Goal: Information Seeking & Learning: Learn about a topic

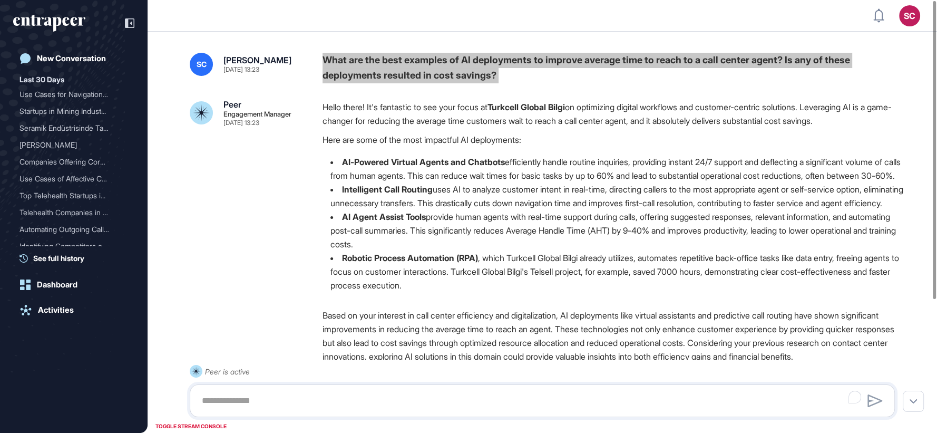
scroll to position [1, 1]
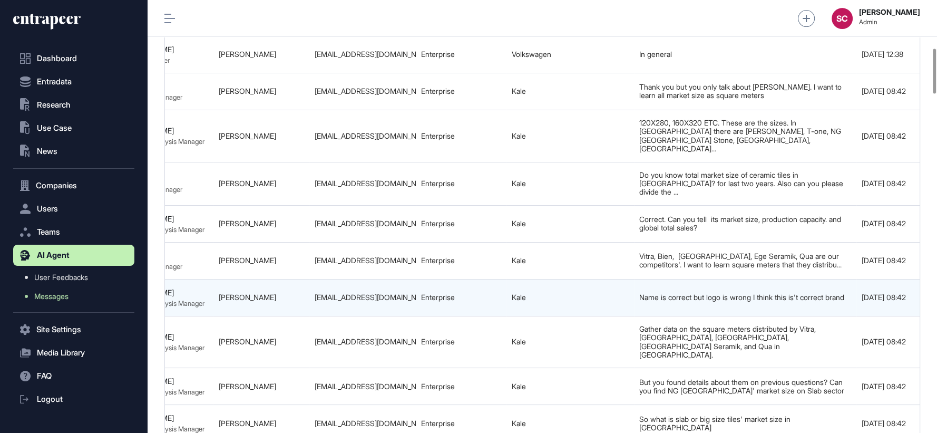
scroll to position [0, 613]
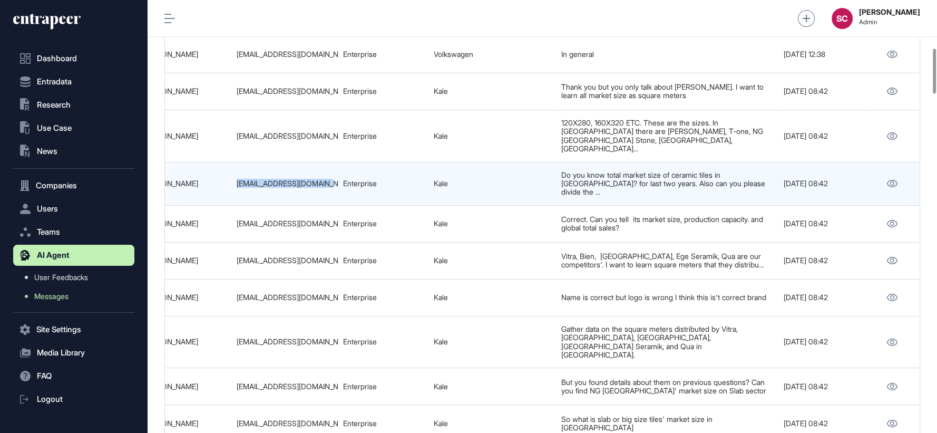
drag, startPoint x: 234, startPoint y: 151, endPoint x: 330, endPoint y: 153, distance: 95.4
click at [330, 162] on td "zeynepgezen@kale.com.tr" at bounding box center [284, 183] width 106 height 43
copy div "zeynepgezen@kale.com.tr"
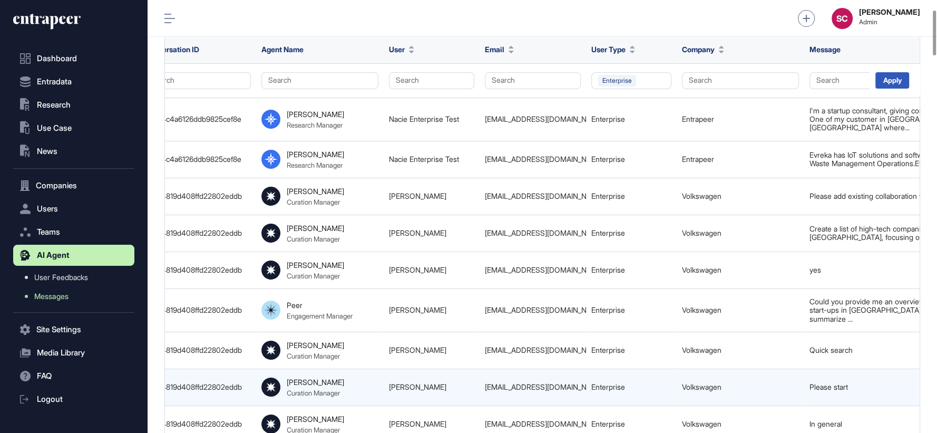
scroll to position [89, 0]
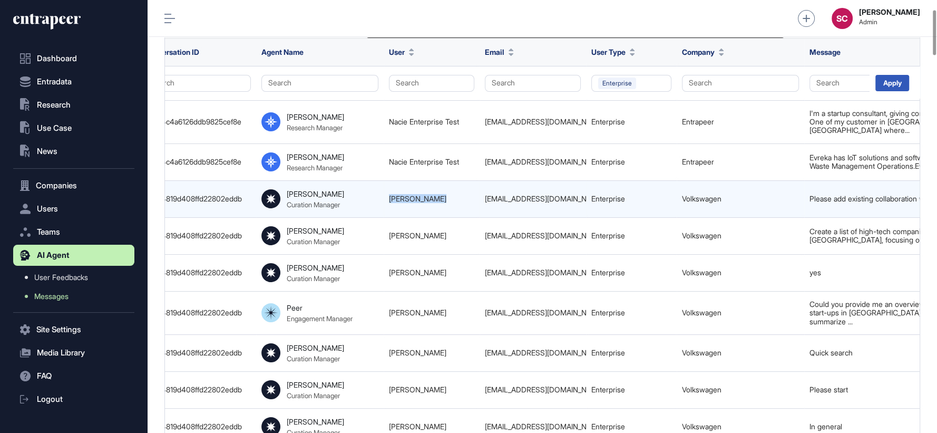
drag, startPoint x: 378, startPoint y: 193, endPoint x: 439, endPoint y: 194, distance: 61.1
click at [439, 194] on tr "68de49717533714190e27b5f Overview of High-Tech Companies and Start-Ups in Lower…" at bounding box center [484, 198] width 1368 height 37
copy tr "Sven Wittfoth"
drag, startPoint x: 478, startPoint y: 191, endPoint x: 590, endPoint y: 196, distance: 111.8
click at [590, 196] on tr "68de49717533714190e27b5f Overview of High-Tech Companies and Start-Ups in Lower…" at bounding box center [484, 198] width 1368 height 37
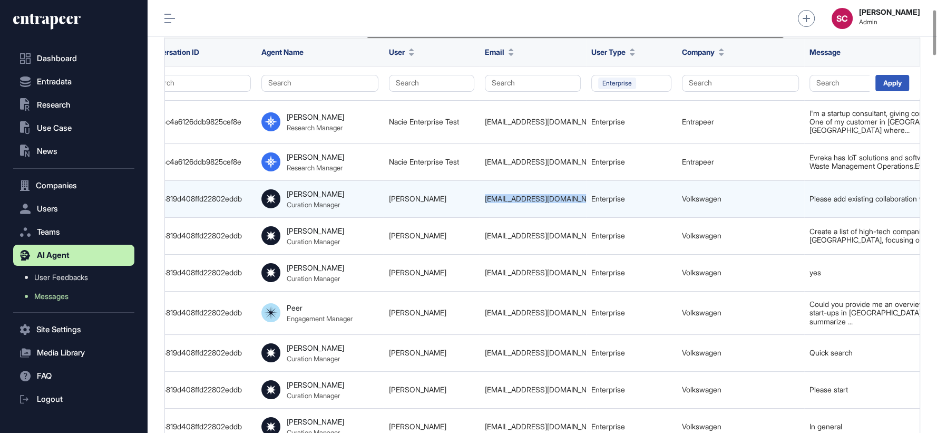
copy tr "sven.wittfoth@volkswagen.de"
drag, startPoint x: 734, startPoint y: 187, endPoint x: 664, endPoint y: 191, distance: 70.2
click at [664, 191] on tr "68de49717533714190e27b5f Overview of High-Tech Companies and Start-Ups in Lower…" at bounding box center [484, 198] width 1368 height 37
copy tr "Volkswagen"
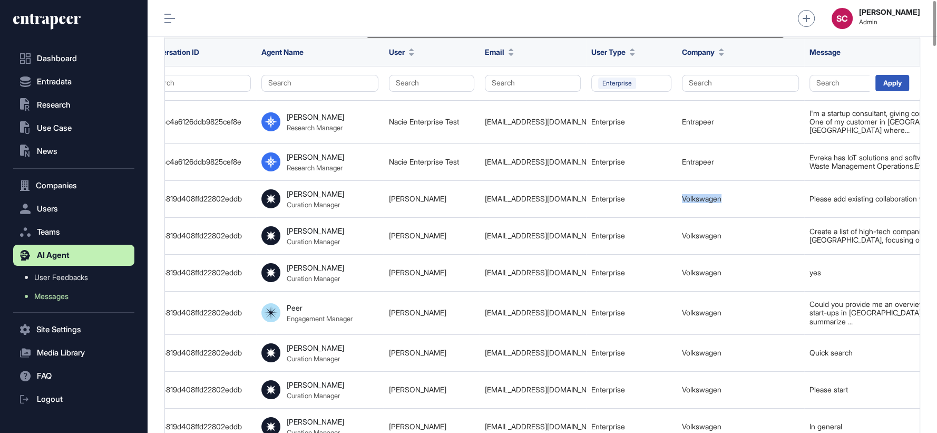
scroll to position [0, 0]
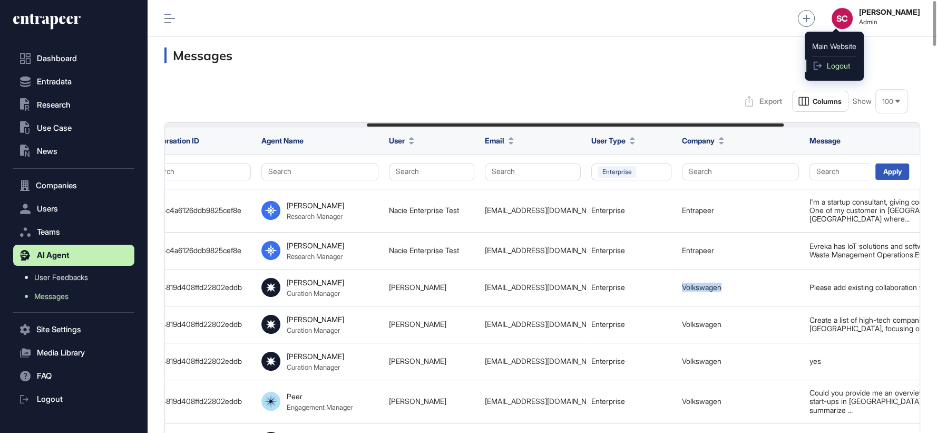
click at [830, 67] on span "Logout" at bounding box center [837, 66] width 23 height 8
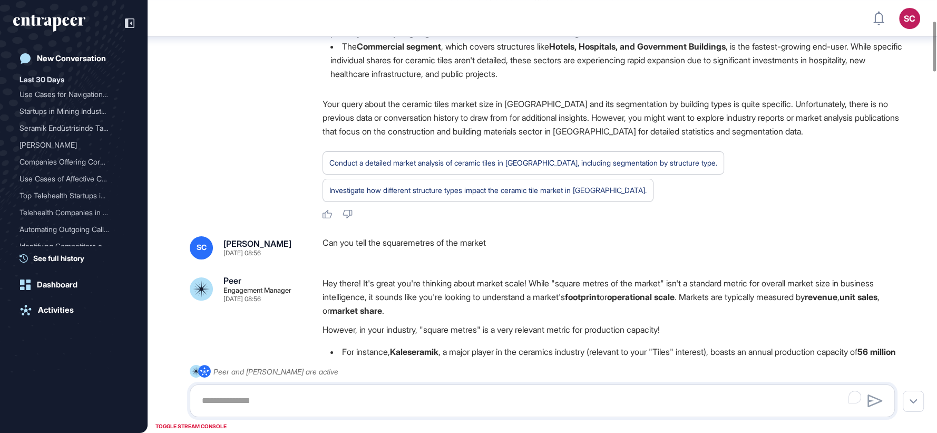
scroll to position [181, 0]
click at [476, 243] on div "Can you tell the squaremetres of the market" at bounding box center [612, 247] width 581 height 23
click at [476, 242] on div "Can you tell the squaremetres of the market" at bounding box center [612, 247] width 581 height 23
copy div "Can you tell the squaremetres of the market"
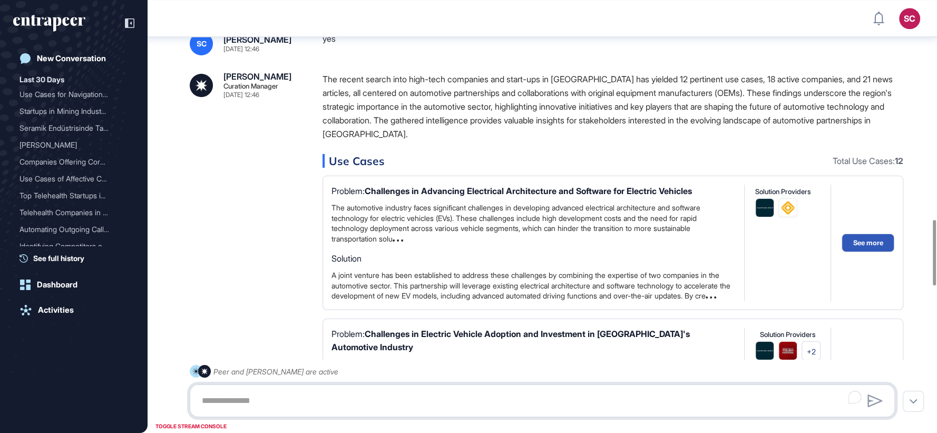
scroll to position [1250, 0]
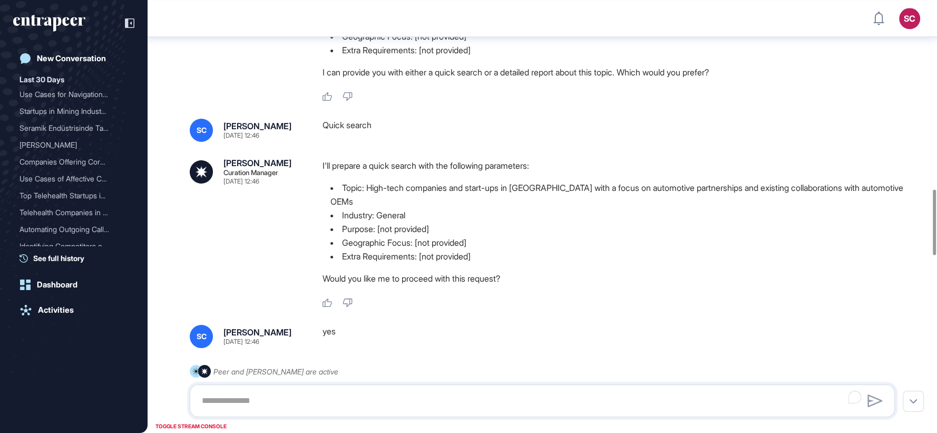
click at [537, 186] on li "Topic: High-tech companies and start-ups in [GEOGRAPHIC_DATA] with a focus on a…" at bounding box center [612, 194] width 581 height 27
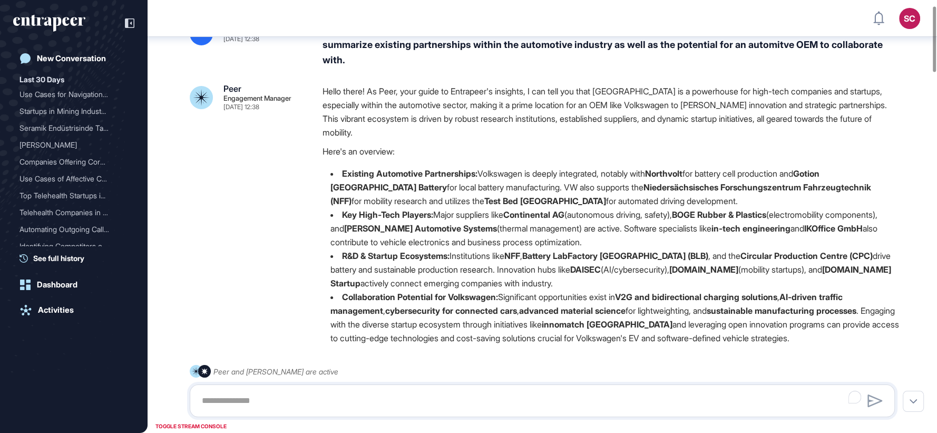
scroll to position [0, 0]
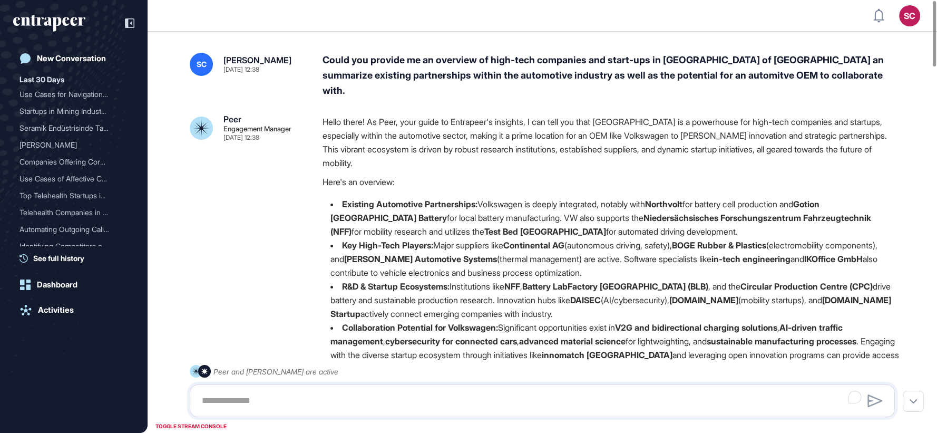
click at [498, 68] on div "Could you provide me an overview of high-tech companies and start-ups in [GEOGR…" at bounding box center [612, 75] width 581 height 45
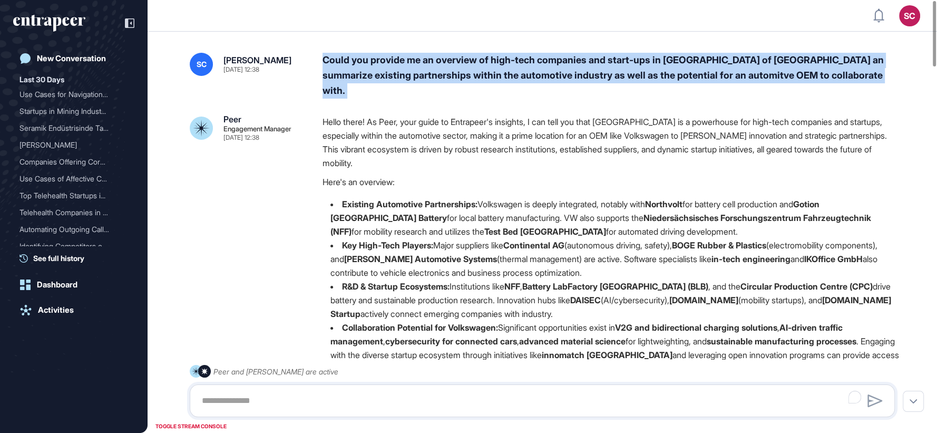
click at [498, 68] on div "Could you provide me an overview of high-tech companies and start-ups in [GEOGR…" at bounding box center [612, 75] width 581 height 45
copy div "Could you provide me an overview of high-tech companies and start-ups in [GEOGR…"
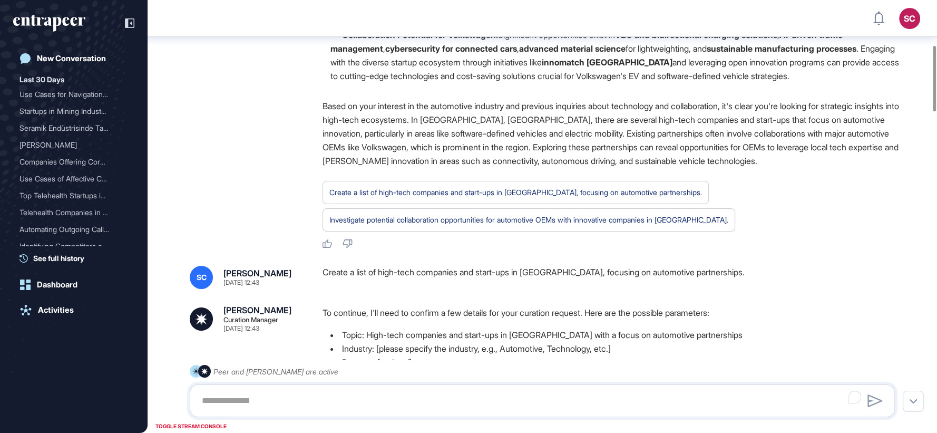
scroll to position [356, 0]
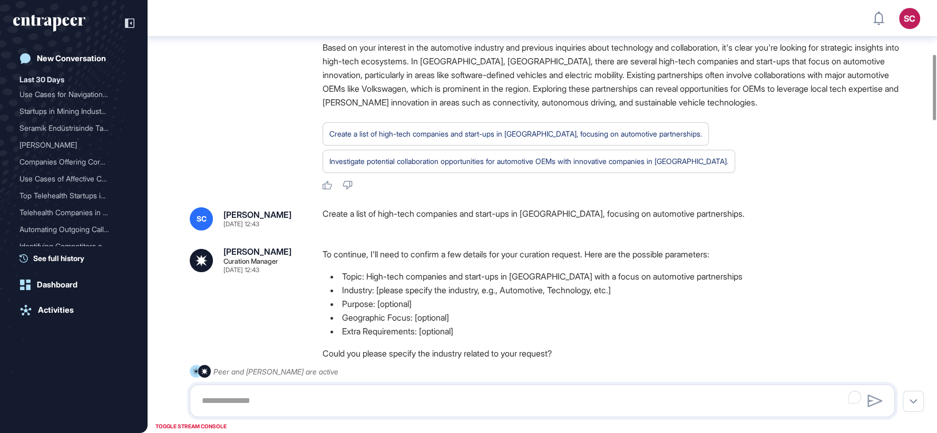
click at [671, 207] on div "Create a list of high-tech companies and start-ups in [GEOGRAPHIC_DATA], focusi…" at bounding box center [612, 218] width 581 height 23
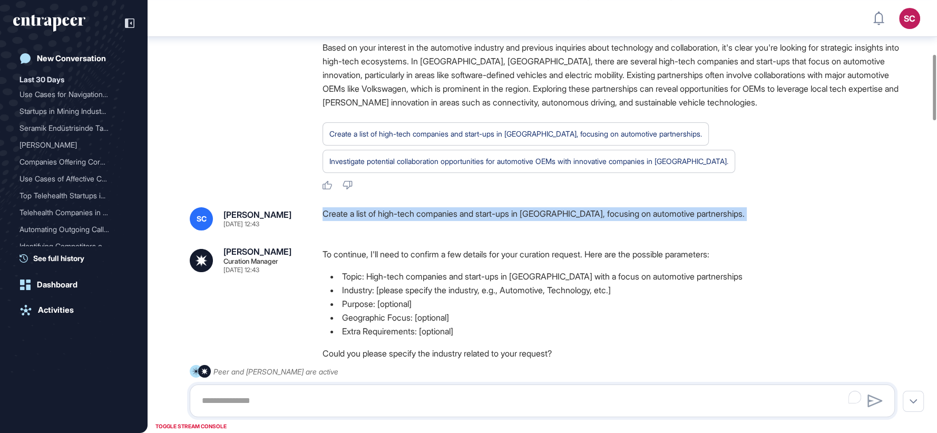
click at [671, 207] on div "Create a list of high-tech companies and start-ups in [GEOGRAPHIC_DATA], focusi…" at bounding box center [612, 218] width 581 height 23
copy div "Create a list of high-tech companies and start-ups in [GEOGRAPHIC_DATA], focusi…"
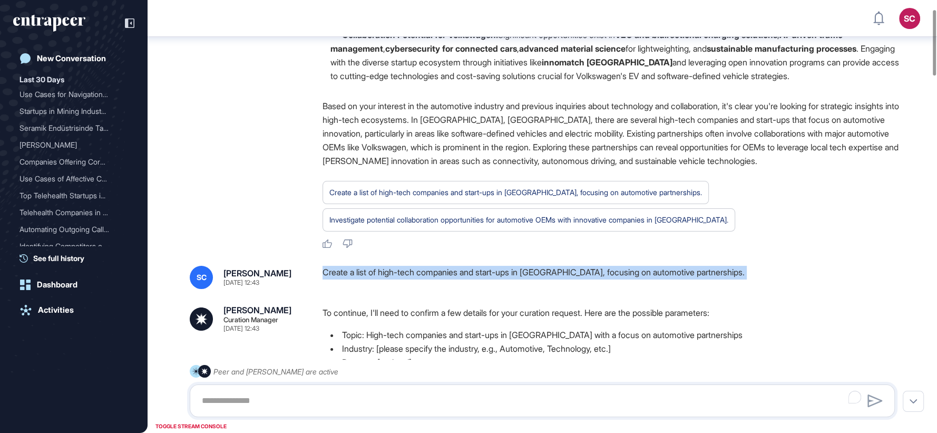
scroll to position [0, 0]
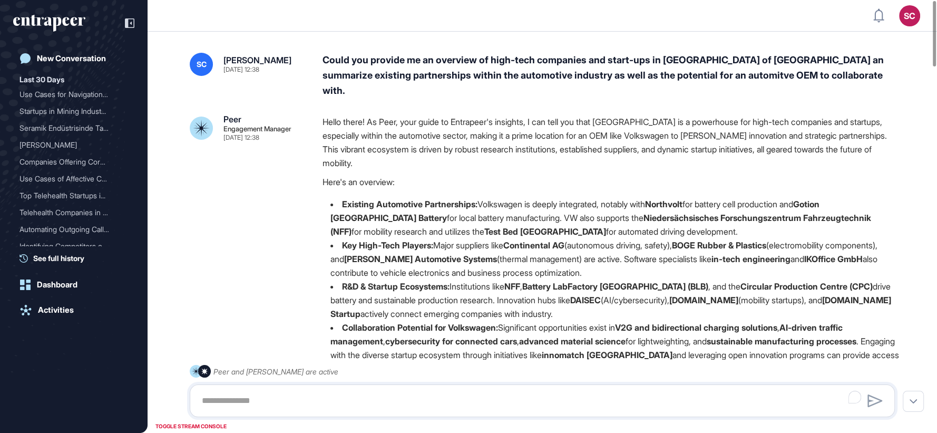
click at [680, 64] on div "Could you provide me an overview of high-tech companies and start-ups in [GEOGR…" at bounding box center [612, 75] width 581 height 45
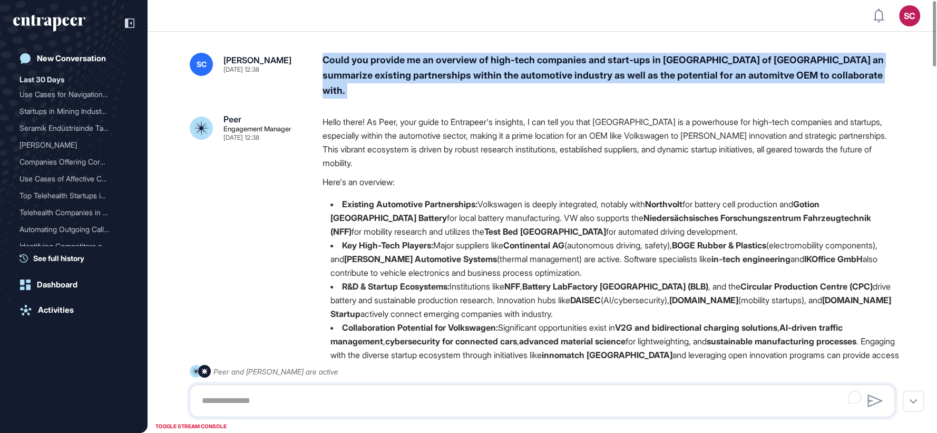
click at [680, 64] on div "Could you provide me an overview of high-tech companies and start-ups in [GEOGR…" at bounding box center [612, 75] width 581 height 45
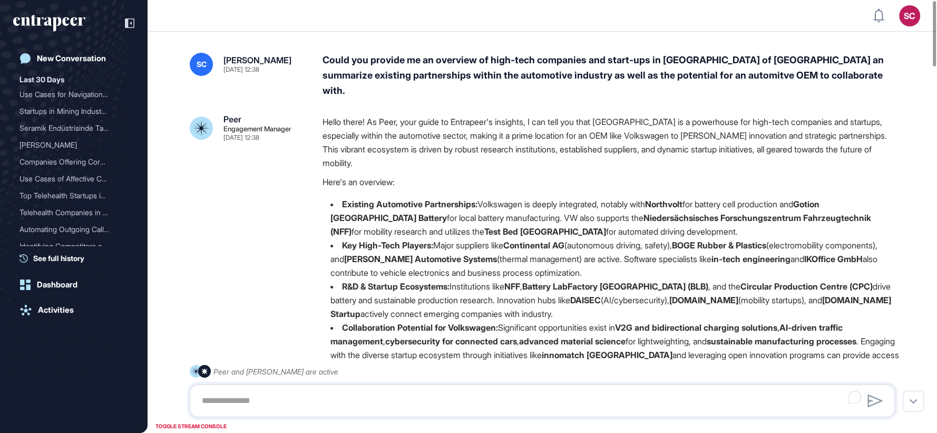
click at [638, 115] on p "Hello there! As Peer, your guide to Entrapeer's insights, I can tell you that […" at bounding box center [612, 142] width 581 height 55
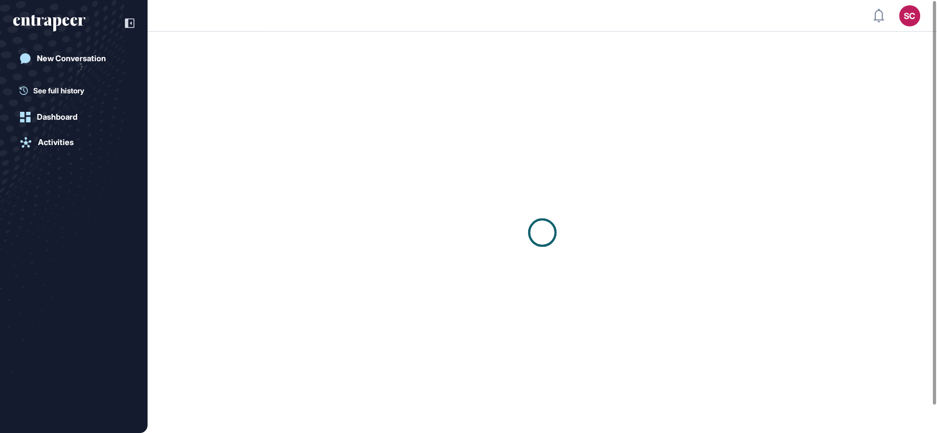
scroll to position [1, 1]
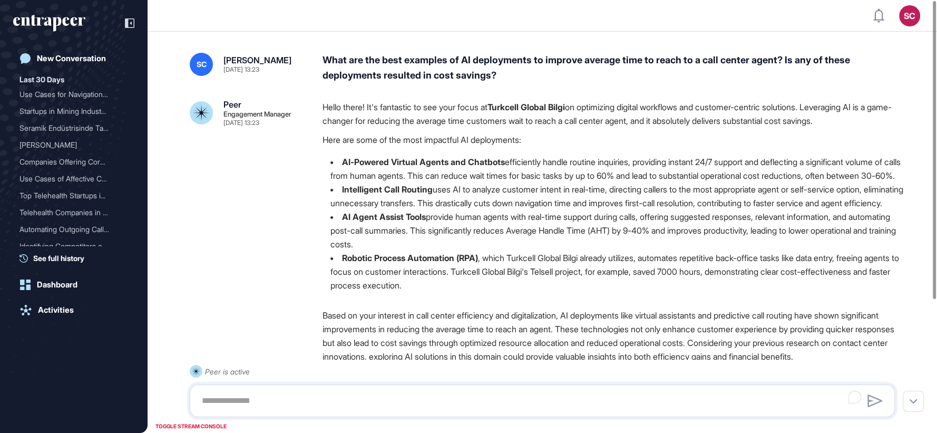
click at [395, 66] on div "What are the best examples of AI deployments to improve average time to reach t…" at bounding box center [612, 68] width 581 height 31
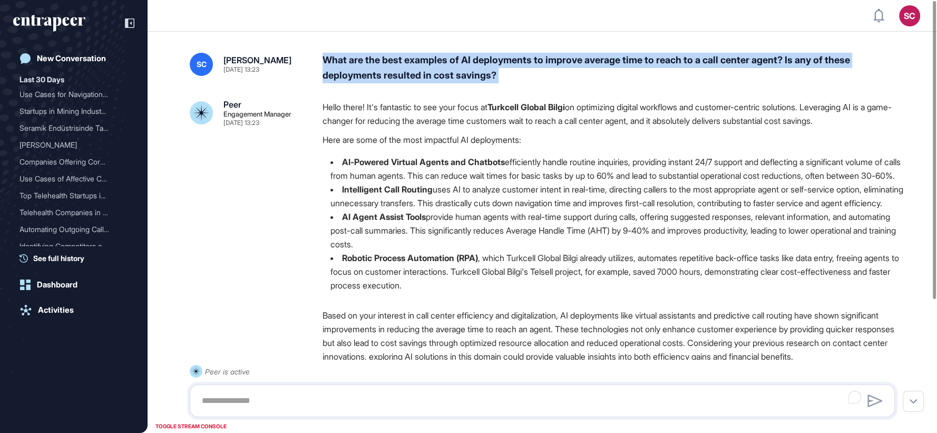
click at [395, 66] on div "What are the best examples of AI deployments to improve average time to reach t…" at bounding box center [612, 68] width 581 height 31
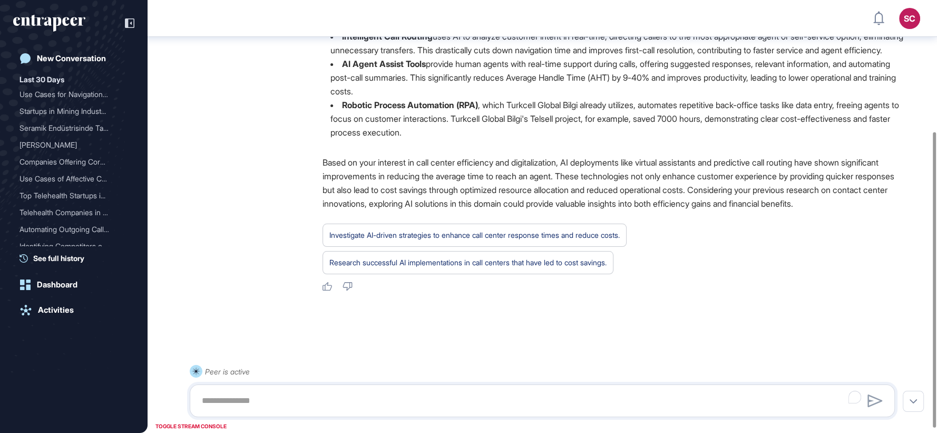
scroll to position [0, 0]
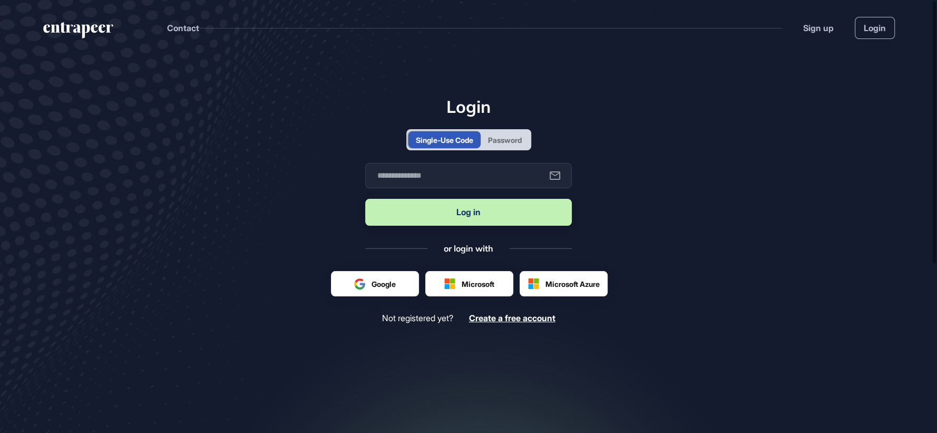
scroll to position [1, 1]
drag, startPoint x: 502, startPoint y: 134, endPoint x: 499, endPoint y: 150, distance: 15.5
click at [503, 135] on div "Password" at bounding box center [505, 139] width 34 height 11
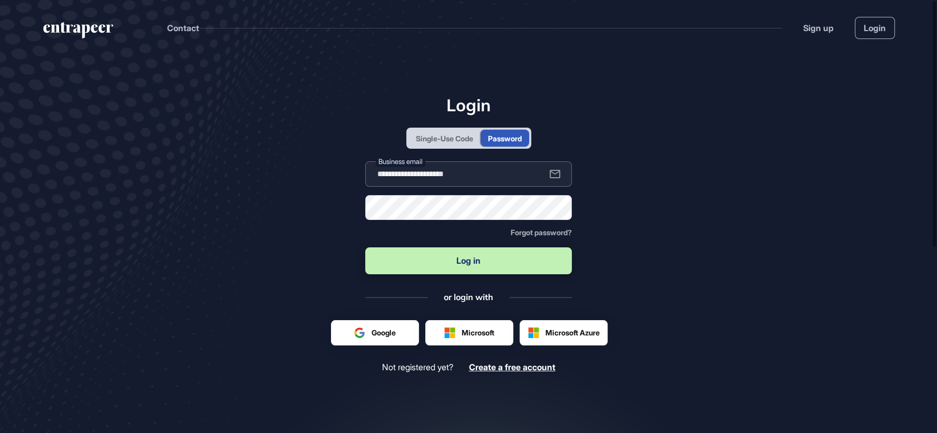
click at [492, 165] on input "**********" at bounding box center [468, 173] width 207 height 25
type input "**********"
click at [496, 277] on div "**********" at bounding box center [468, 233] width 207 height 277
click at [491, 255] on button "Log in" at bounding box center [468, 260] width 207 height 27
